Goal: Communication & Community: Answer question/provide support

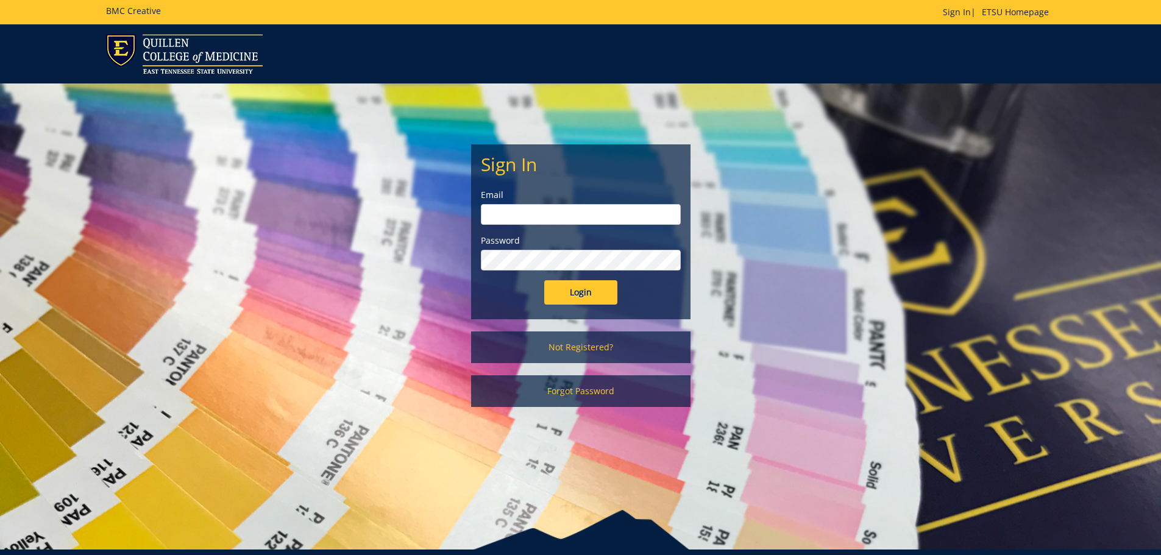
click at [516, 216] on input "email" at bounding box center [581, 214] width 200 height 21
type input "[PERSON_NAME][EMAIL_ADDRESS][DOMAIN_NAME]"
click at [544, 280] on input "Login" at bounding box center [580, 292] width 73 height 24
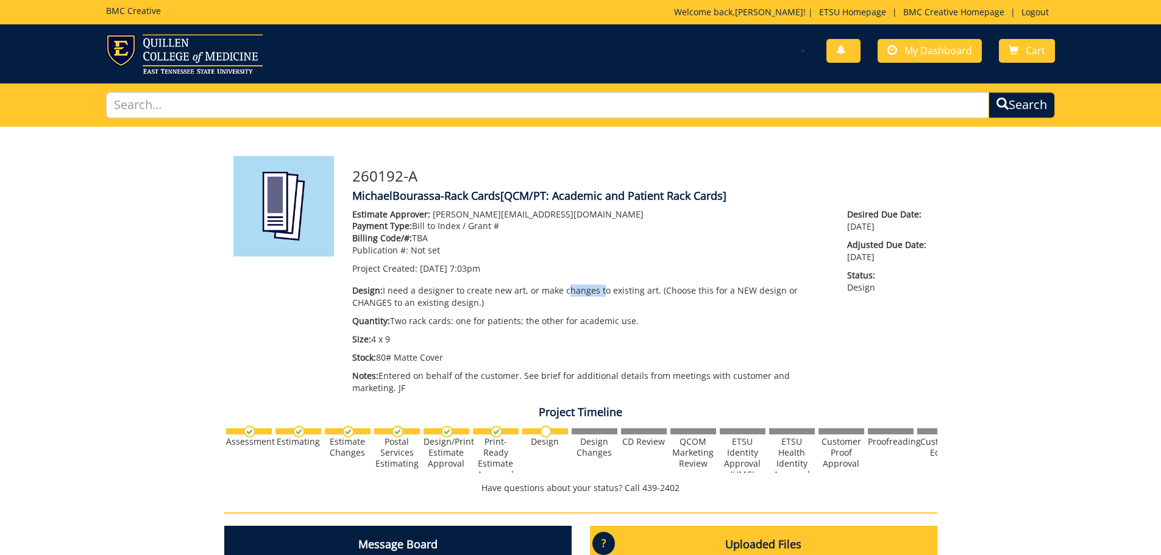
scroll to position [126, 0]
click at [546, 243] on p "Billing Code/#: TBA" at bounding box center [590, 238] width 477 height 12
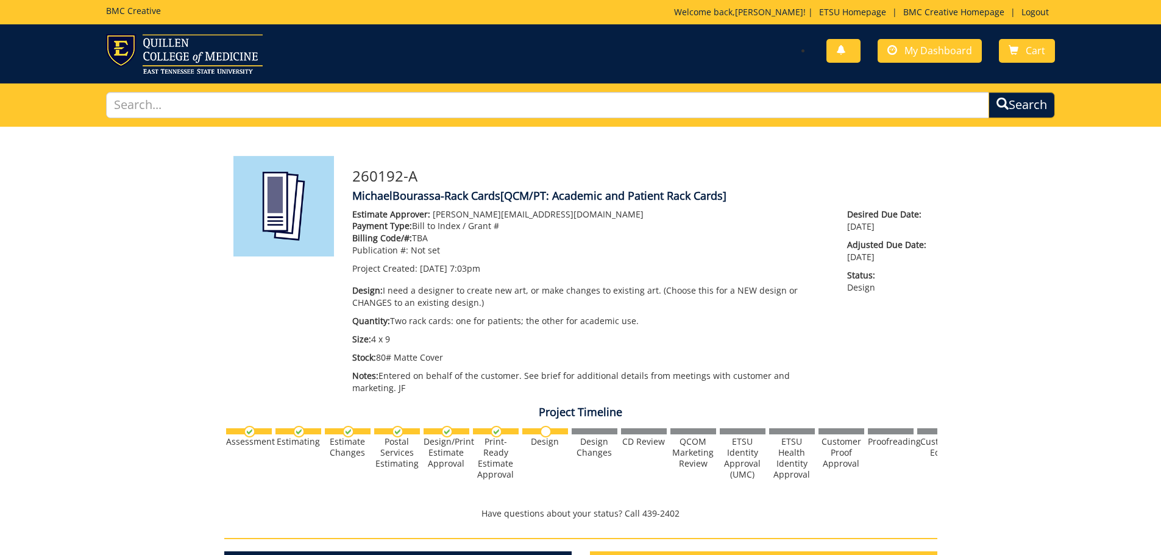
click at [546, 243] on p "Billing Code/#: TBA" at bounding box center [590, 238] width 477 height 12
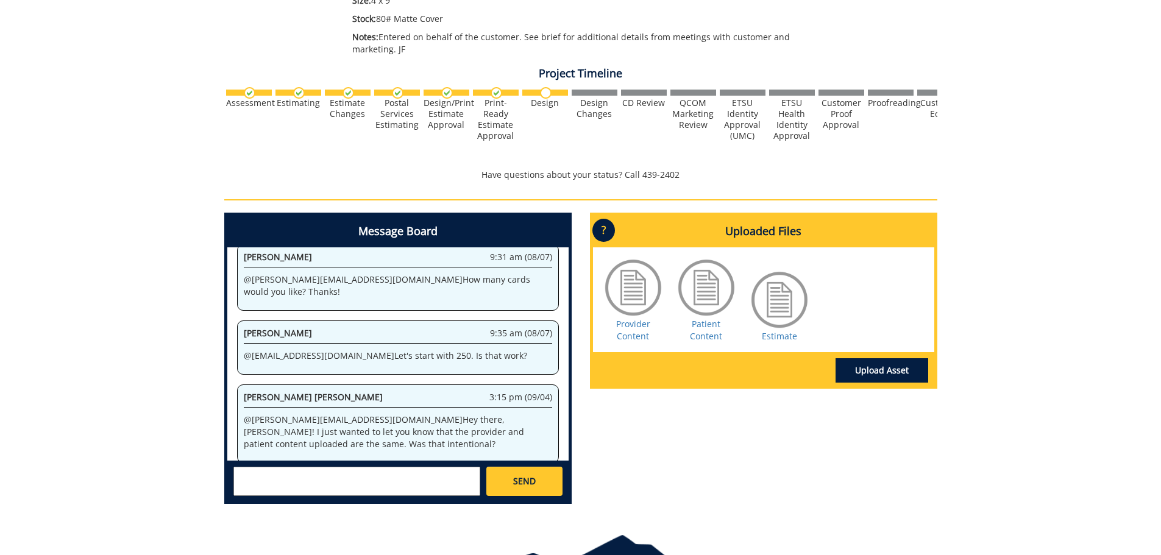
scroll to position [366, 0]
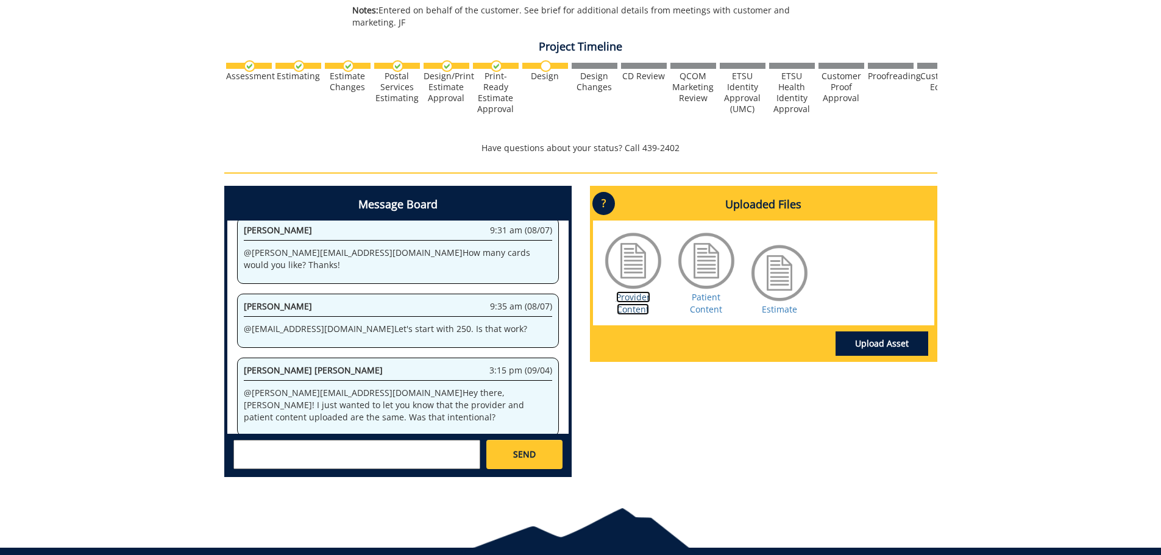
click at [634, 299] on link "Provider Content" at bounding box center [633, 303] width 34 height 24
click at [417, 453] on textarea at bounding box center [356, 454] width 247 height 29
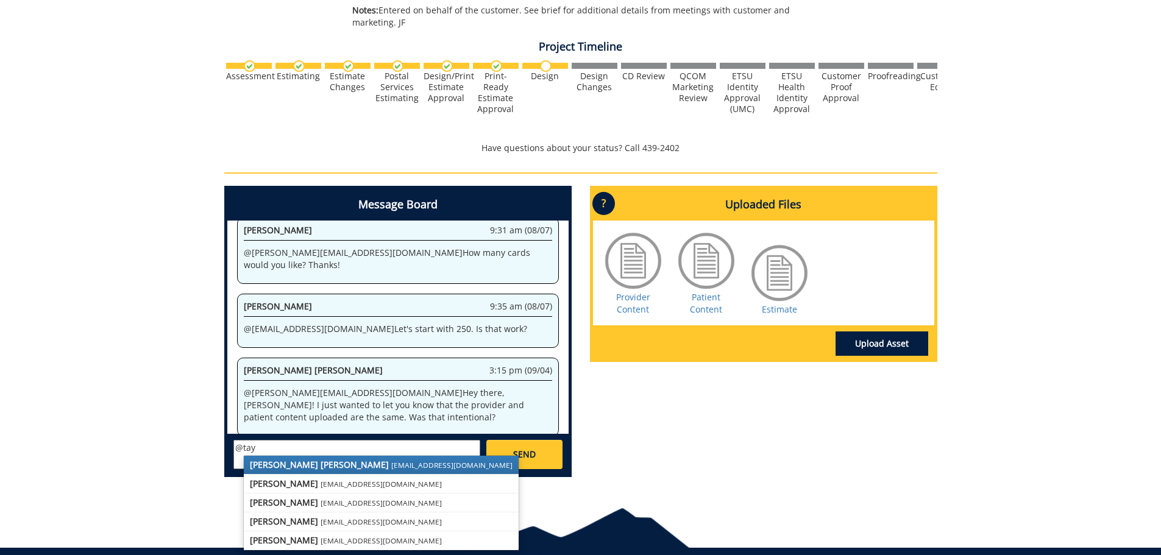
click at [323, 467] on strong "[PERSON_NAME] [PERSON_NAME]" at bounding box center [319, 465] width 139 height 12
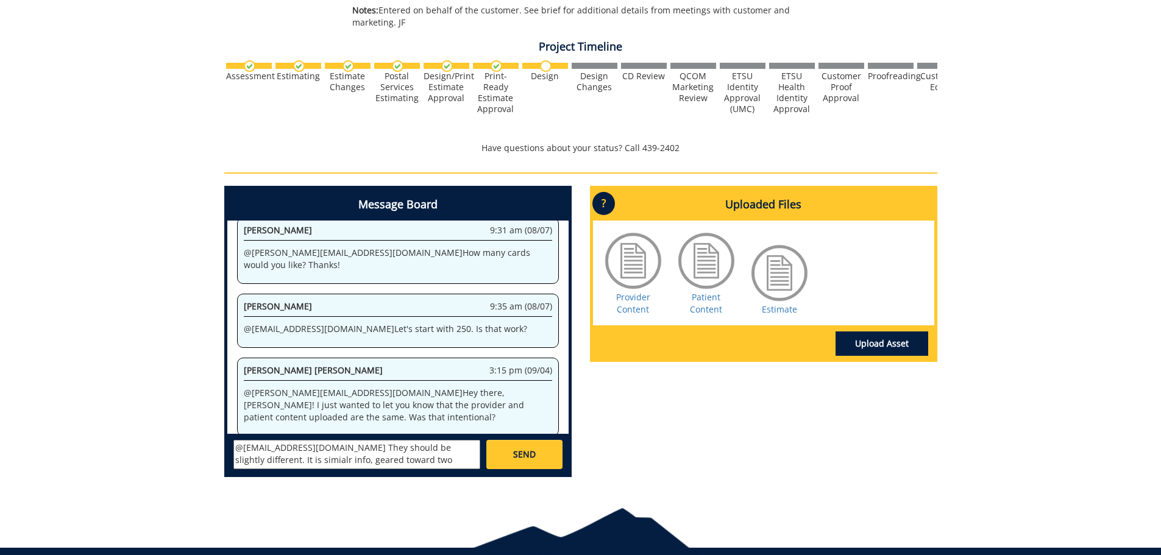
paste textarea "lar info, geared toward two dif"
type textarea "@[EMAIL_ADDRESS][DOMAIN_NAME] They should be slightly different. It is similar …"
click at [537, 459] on link "SEND" at bounding box center [524, 454] width 76 height 29
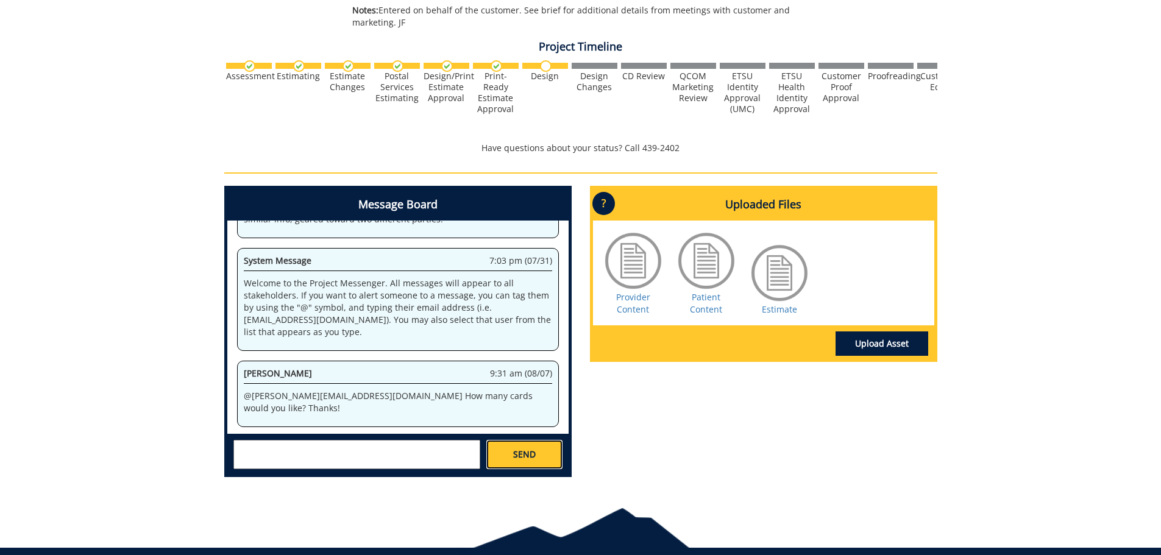
scroll to position [8307, 0]
